Goal: Find specific page/section: Find specific page/section

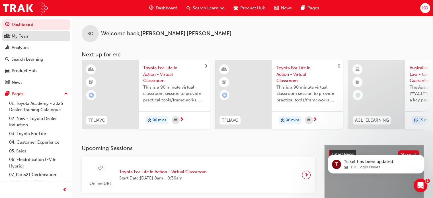
click at [28, 37] on div "My Team" at bounding box center [21, 36] width 18 height 7
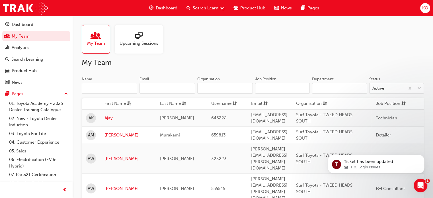
click at [114, 84] on input "Name" at bounding box center [110, 88] width 56 height 11
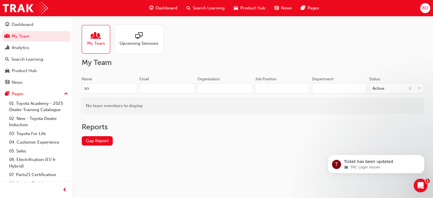
type input "s"
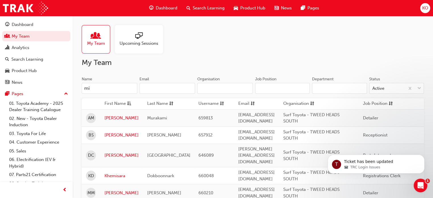
type input "m"
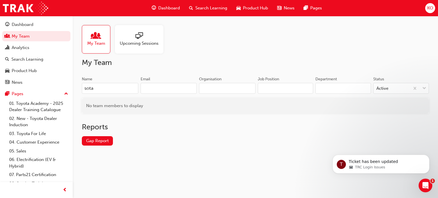
type input "sota"
